Goal: Register for event/course

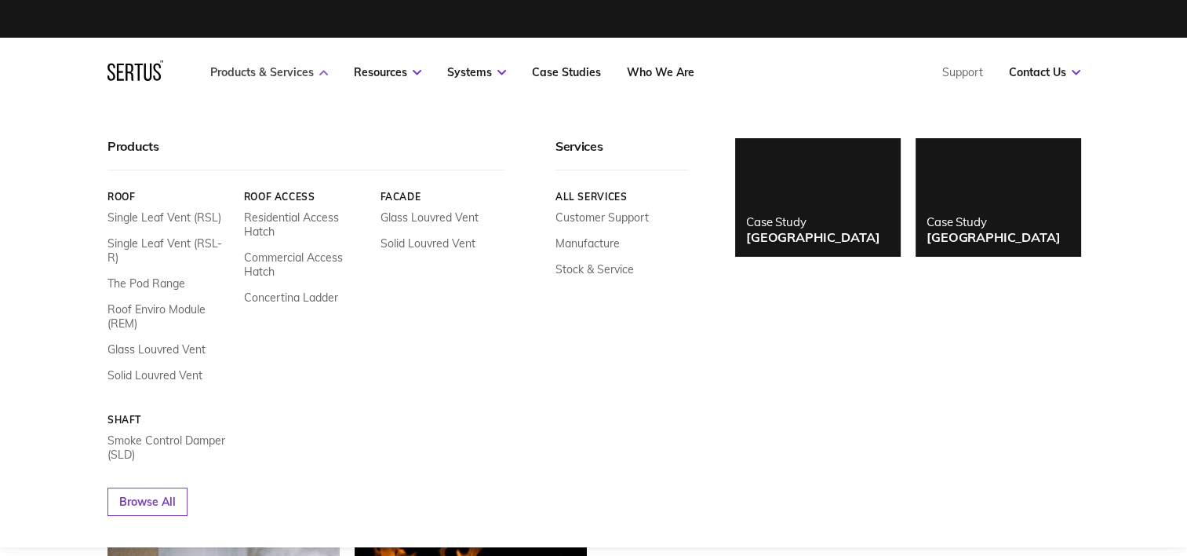
scroll to position [792, 998]
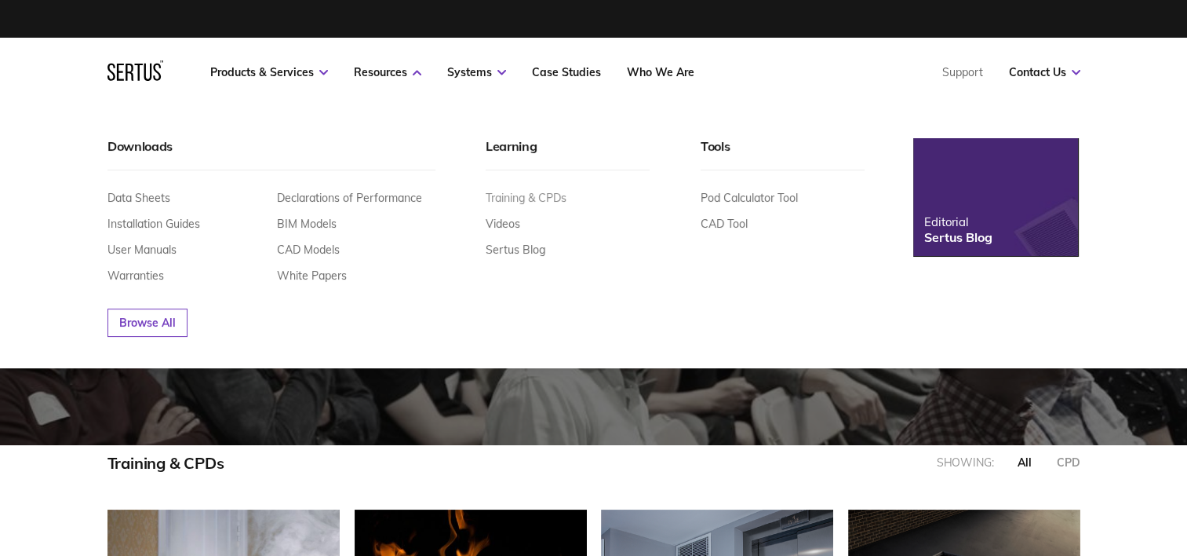
click at [551, 198] on link "Training & CPDs" at bounding box center [526, 198] width 81 height 14
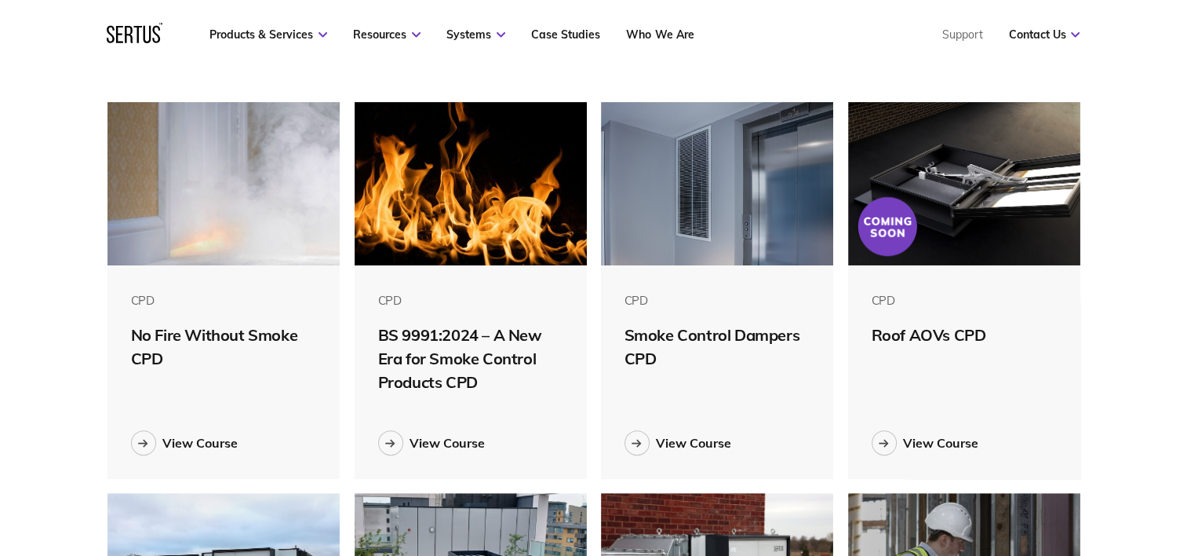
scroll to position [392, 0]
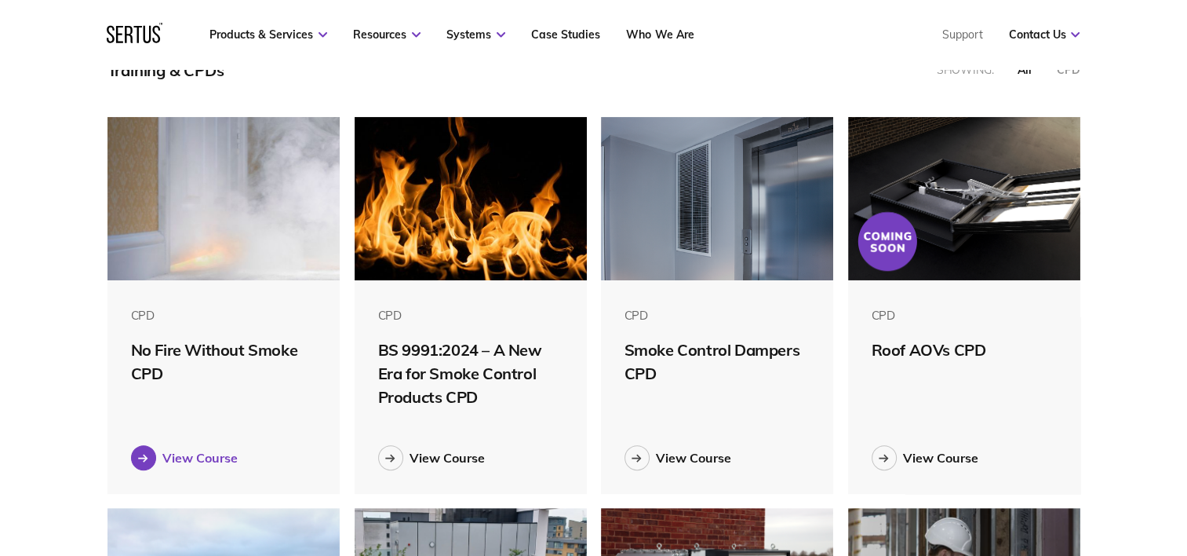
click at [222, 453] on div "View Course" at bounding box center [199, 458] width 75 height 16
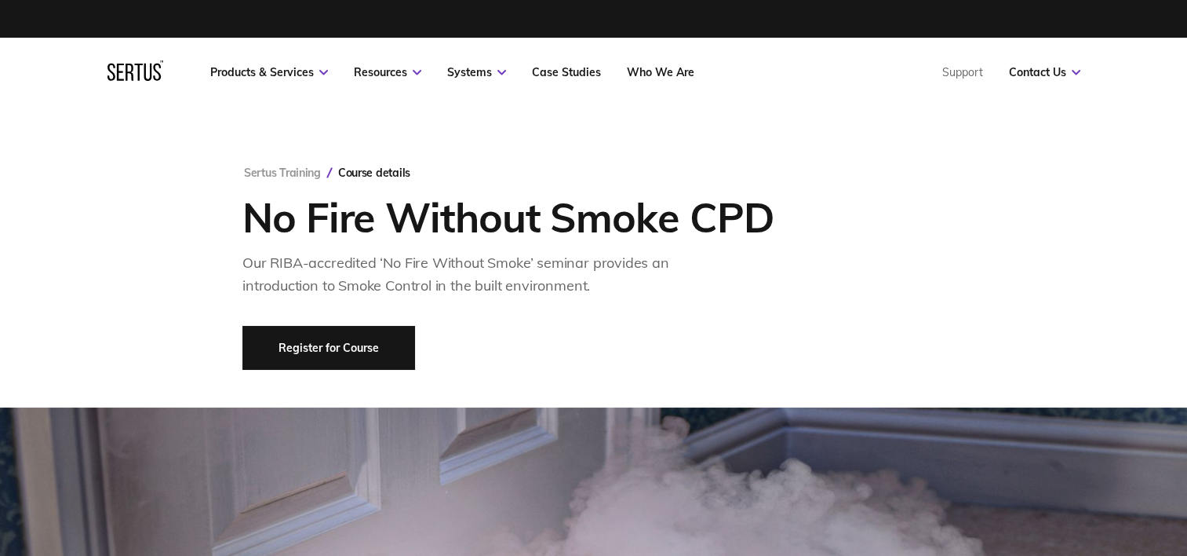
click at [330, 342] on link "Register for Course" at bounding box center [329, 348] width 173 height 44
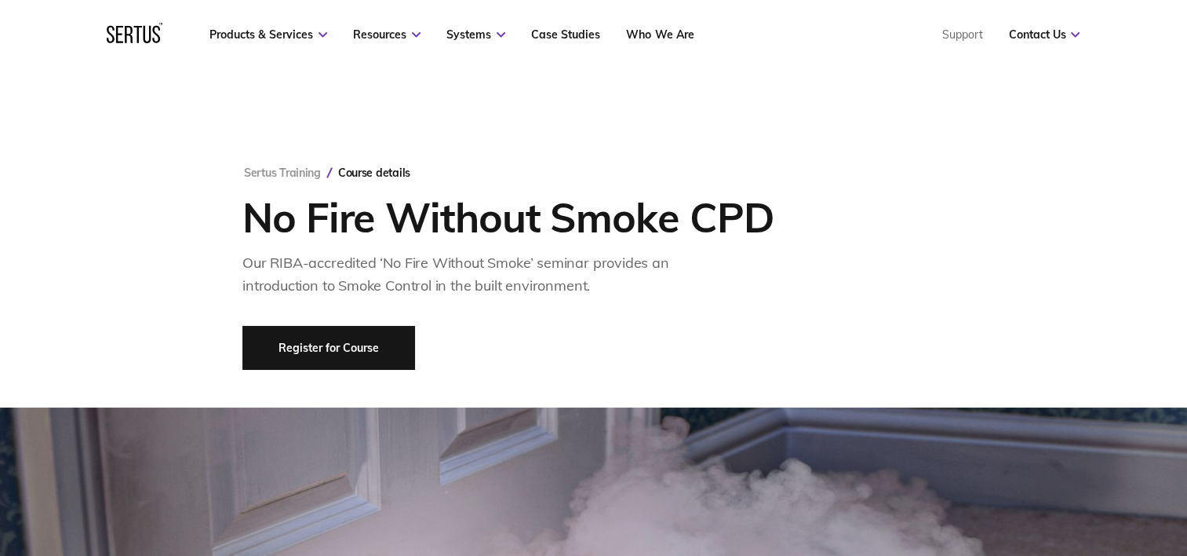
scroll to position [2792, 0]
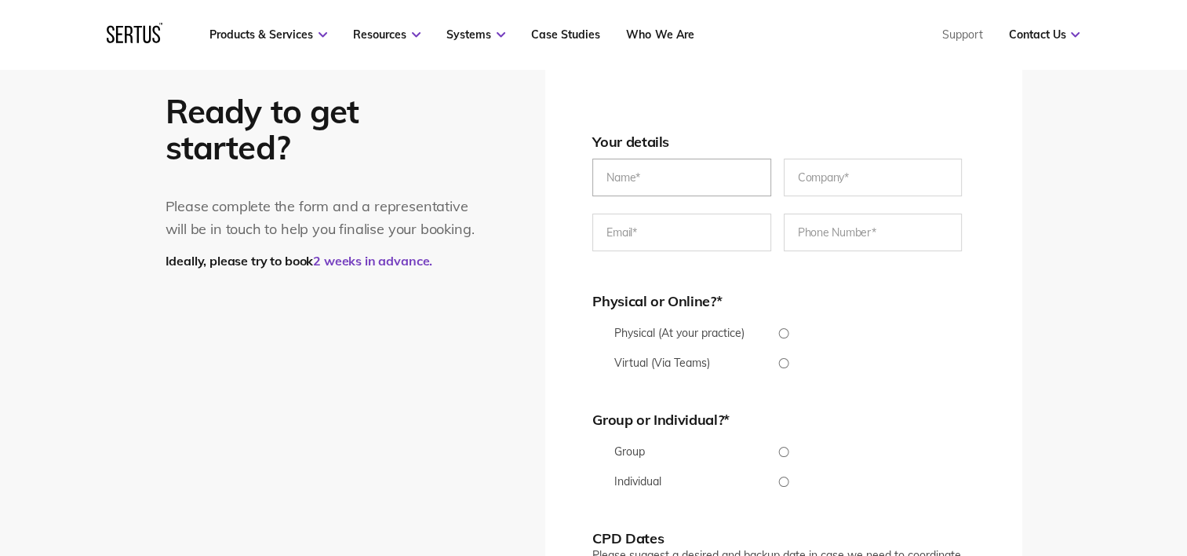
click at [694, 180] on input "text" at bounding box center [682, 178] width 179 height 38
type input "[PERSON_NAME]"
type input "[PERSON_NAME] AIR MOVEMENT"
type input "[PERSON_NAME][EMAIL_ADDRESS][PERSON_NAME][DOMAIN_NAME]"
type input "[PHONE_NUMBER]"
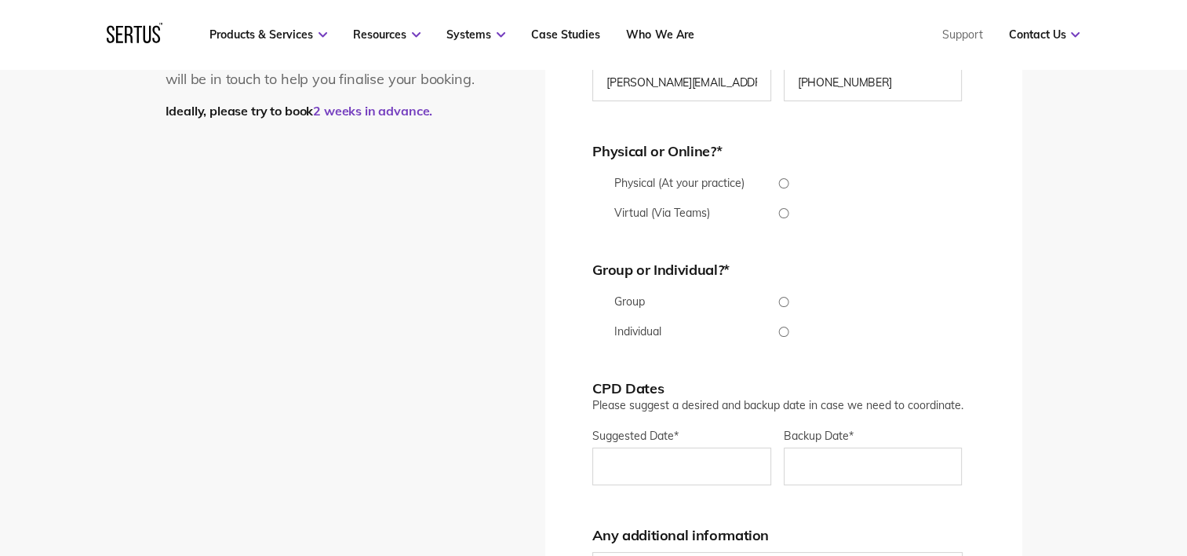
scroll to position [2949, 0]
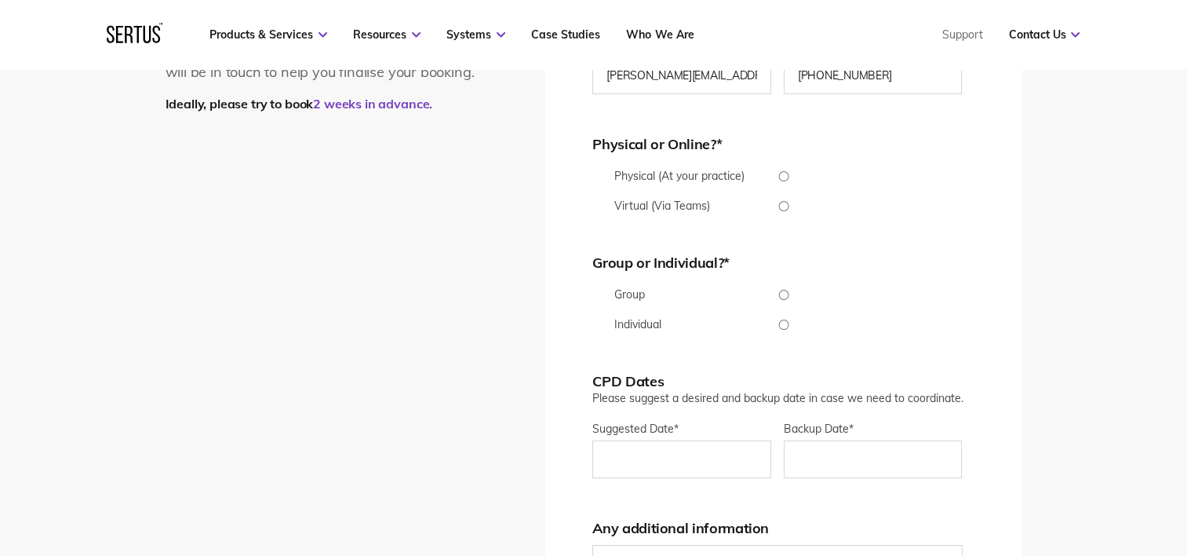
click at [785, 202] on input "Virtual (Via Teams)" at bounding box center [784, 206] width 382 height 10
radio input "true"
click at [787, 325] on input "Individual" at bounding box center [784, 324] width 382 height 10
radio input "true"
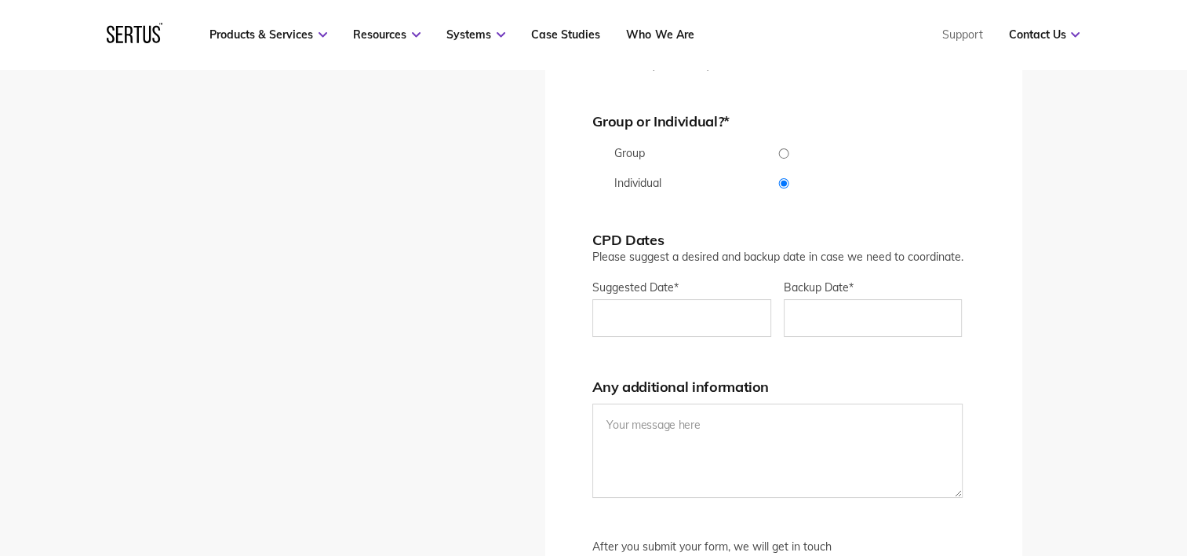
scroll to position [3184, 0]
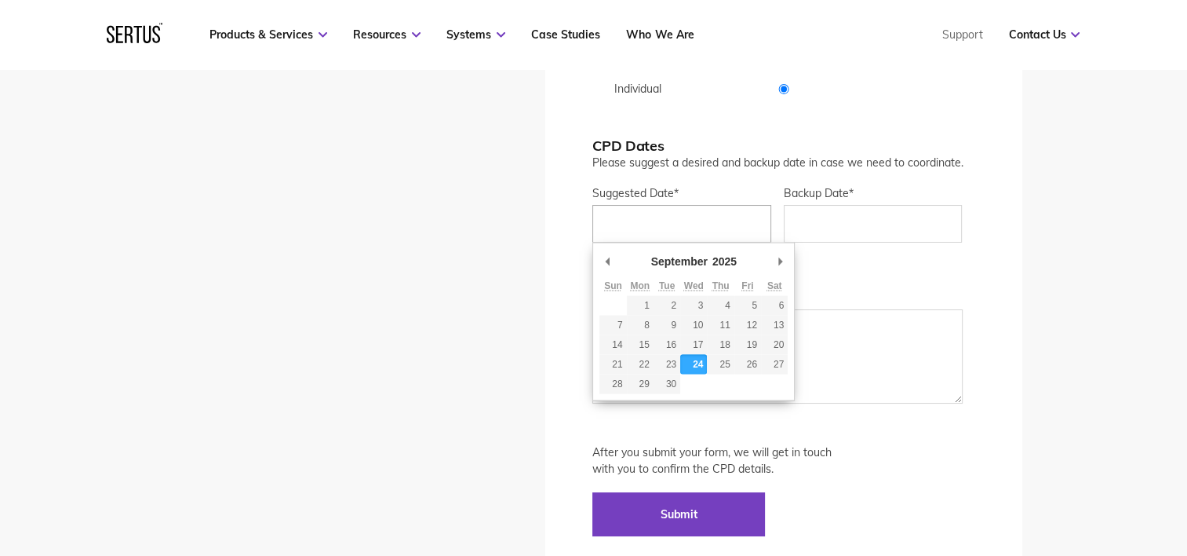
click at [713, 218] on input "Suggested Date *" at bounding box center [682, 224] width 179 height 38
type div "[DATE]"
type input "[DATE]"
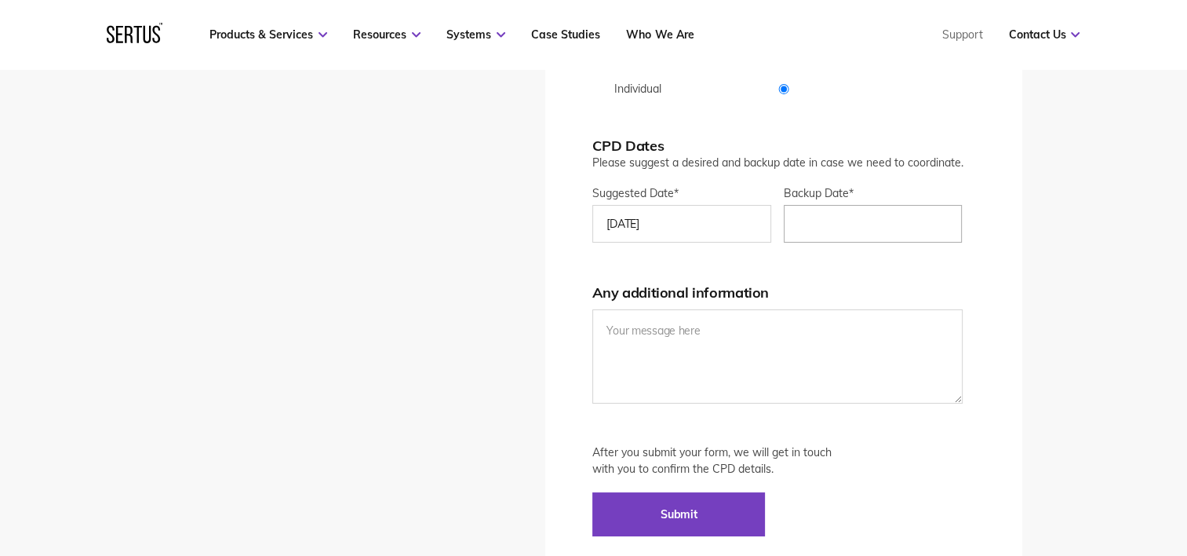
click at [813, 220] on input "Backup Date*" at bounding box center [873, 224] width 179 height 38
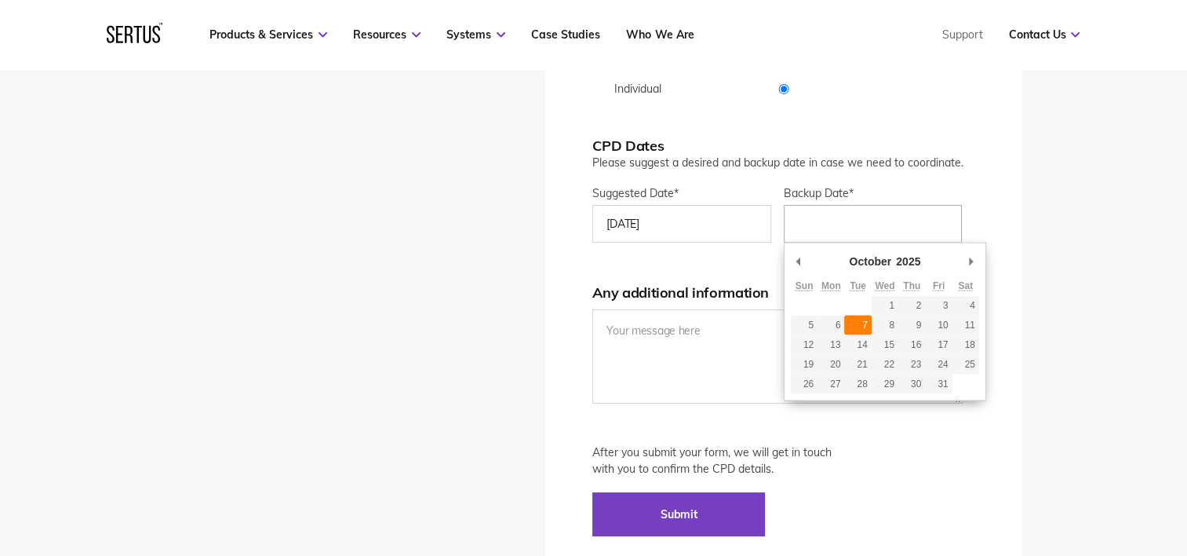
type div "[DATE]"
type input "[DATE]"
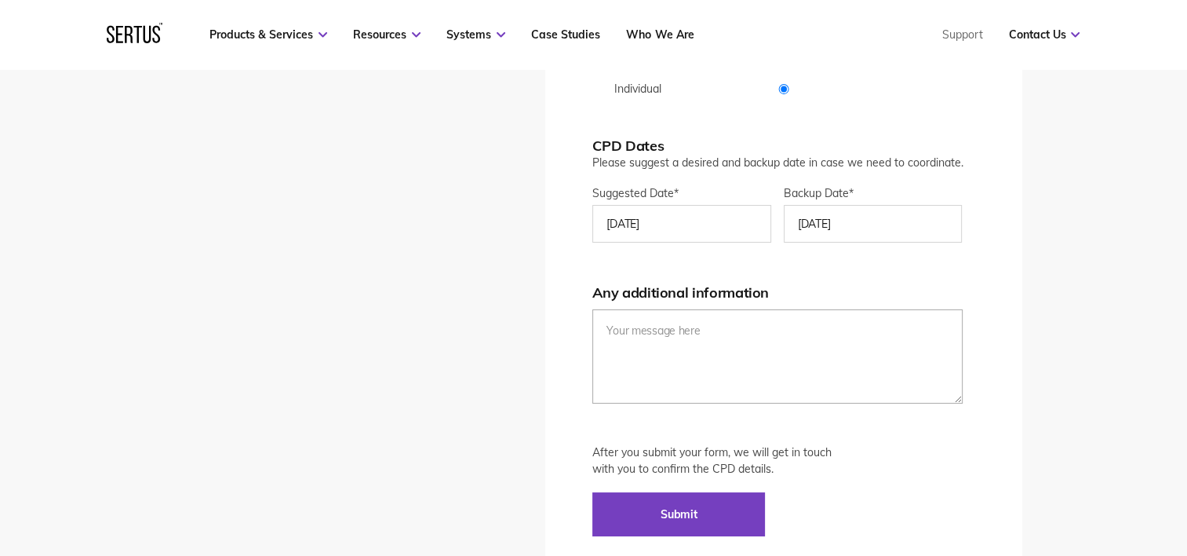
click at [744, 318] on textarea at bounding box center [778, 356] width 370 height 94
click at [668, 512] on input "Submit" at bounding box center [679, 514] width 173 height 44
